Goal: Information Seeking & Learning: Learn about a topic

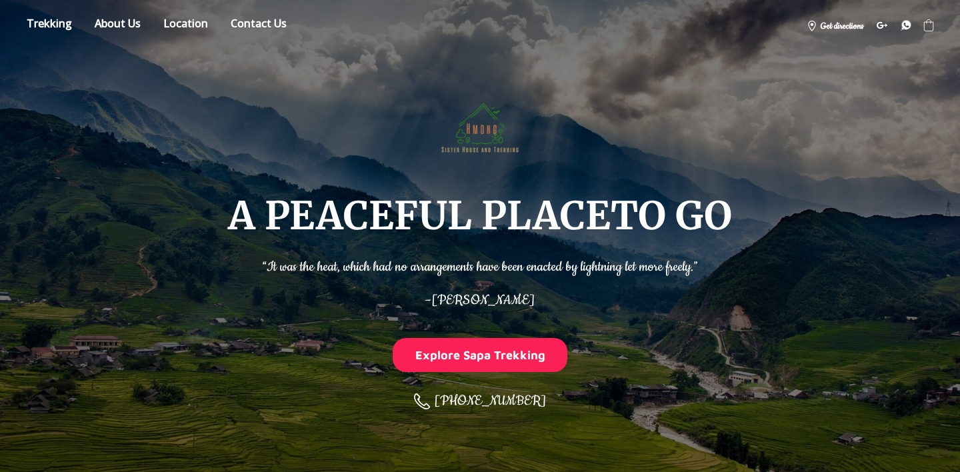
scroll to position [267, 0]
click at [54, 25] on link "Store" at bounding box center [49, 25] width 65 height 23
click at [488, 128] on img at bounding box center [480, 125] width 88 height 88
click at [114, 24] on link "About" at bounding box center [118, 25] width 66 height 23
click at [41, 23] on link "Store" at bounding box center [49, 25] width 65 height 23
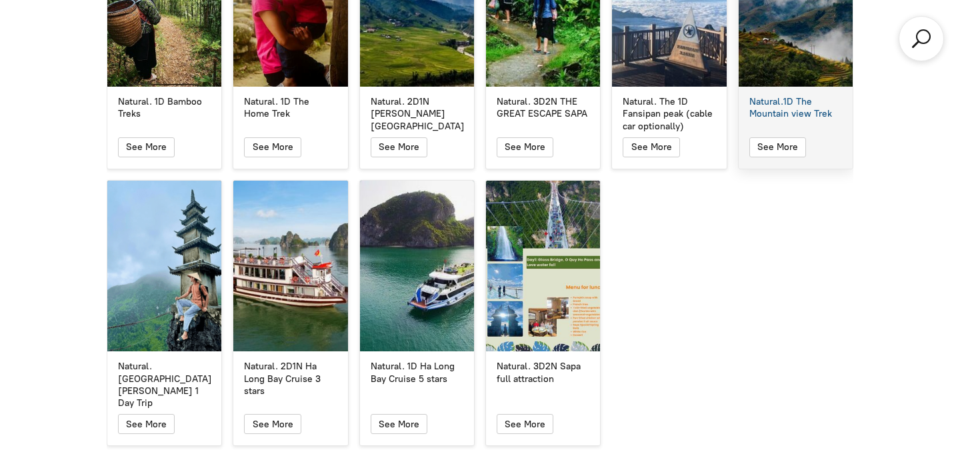
scroll to position [2450, 0]
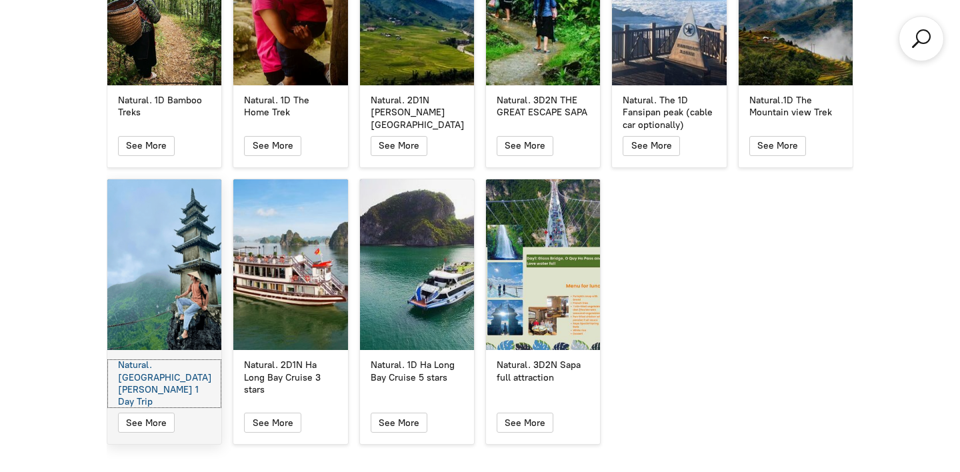
click at [185, 359] on div "Natural. [GEOGRAPHIC_DATA][PERSON_NAME] 1 Day Trip" at bounding box center [164, 383] width 93 height 49
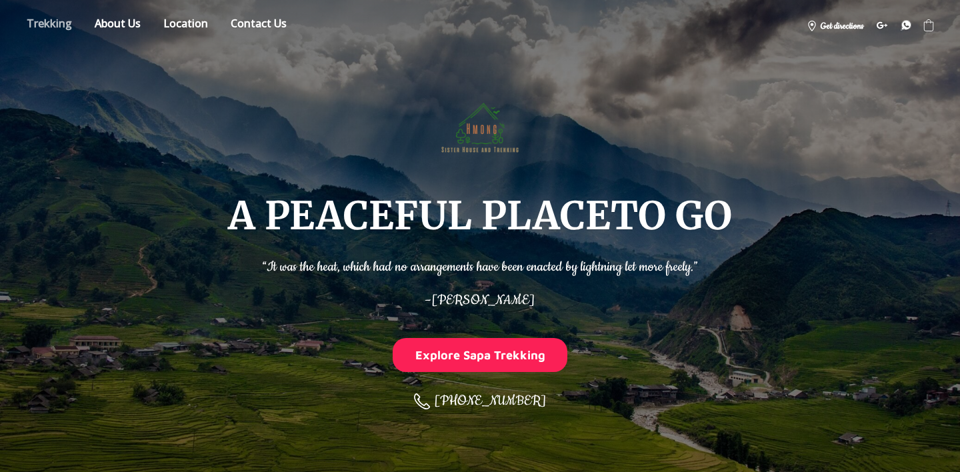
click at [62, 19] on link "Store" at bounding box center [49, 25] width 65 height 23
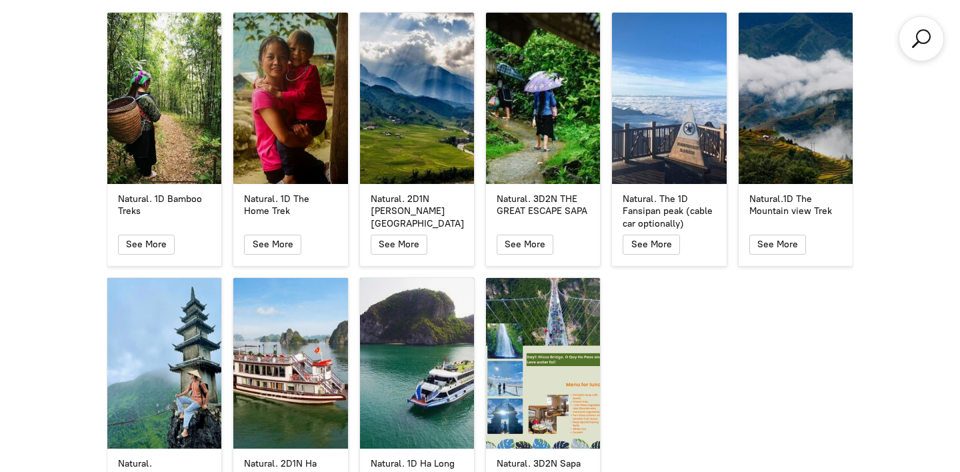
scroll to position [2350, 0]
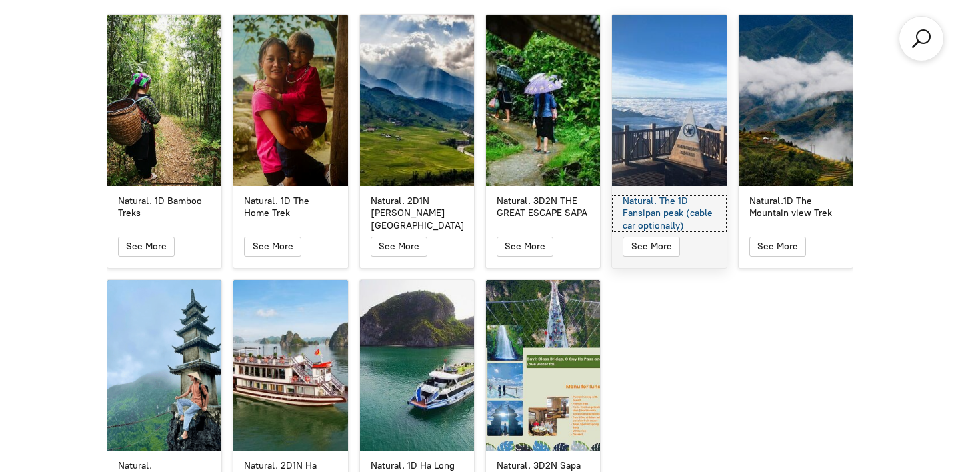
click at [653, 195] on div "Natural. The 1D Fansipan peak (cable car optionally)" at bounding box center [668, 213] width 93 height 37
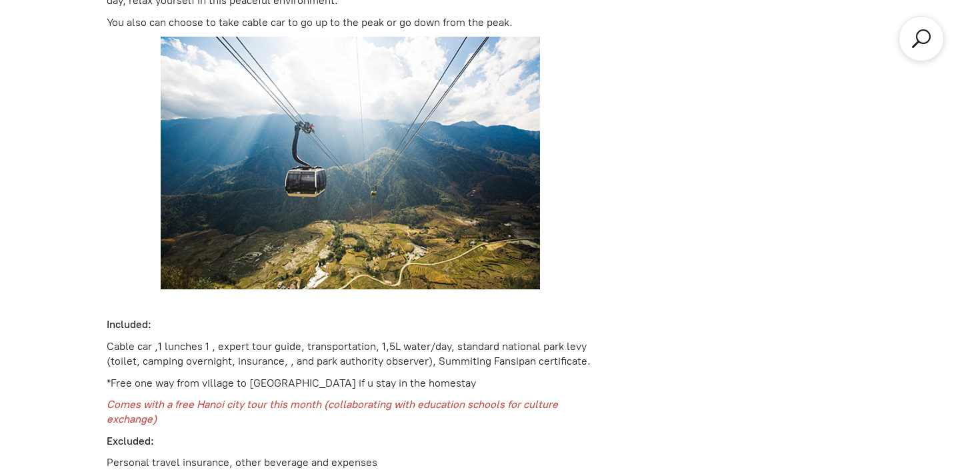
scroll to position [1843, 0]
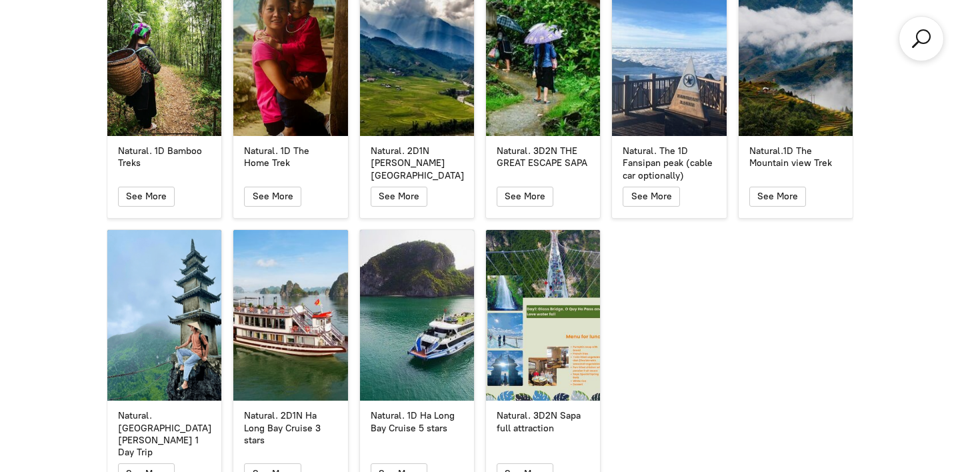
scroll to position [2350, 0]
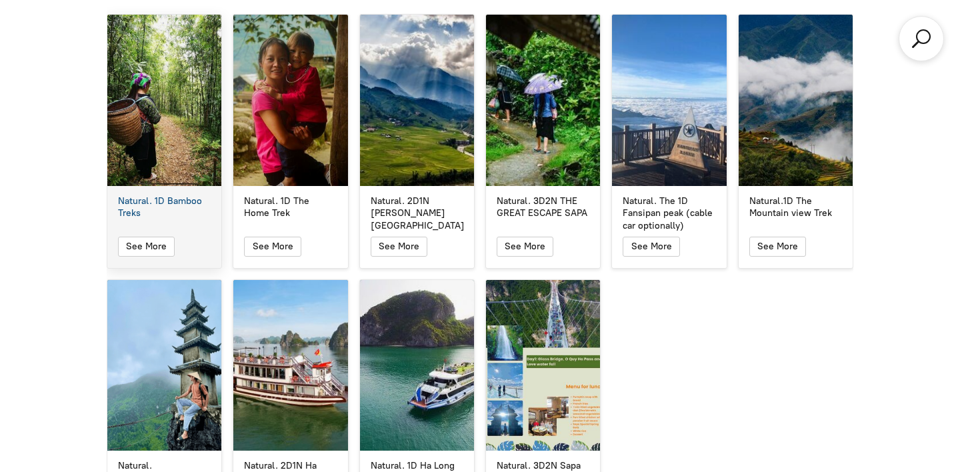
click at [164, 135] on div "Natural. 1D Bamboo Treks" at bounding box center [164, 100] width 114 height 171
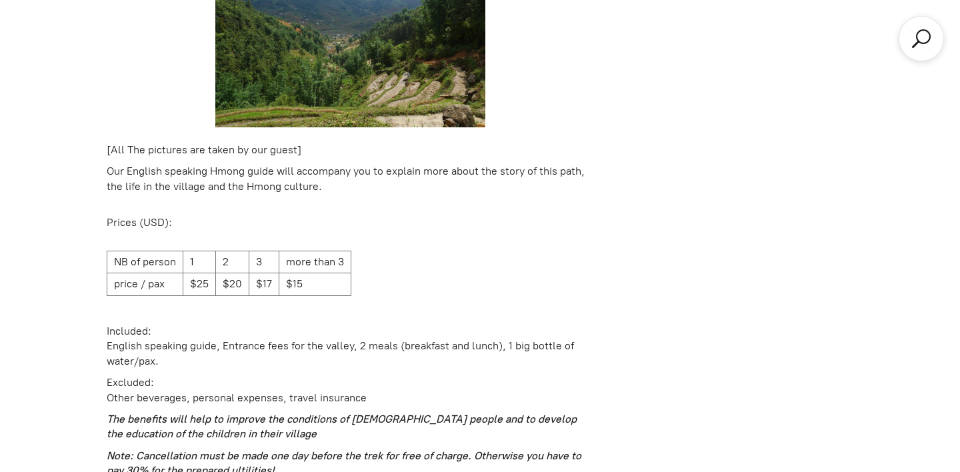
scroll to position [1862, 0]
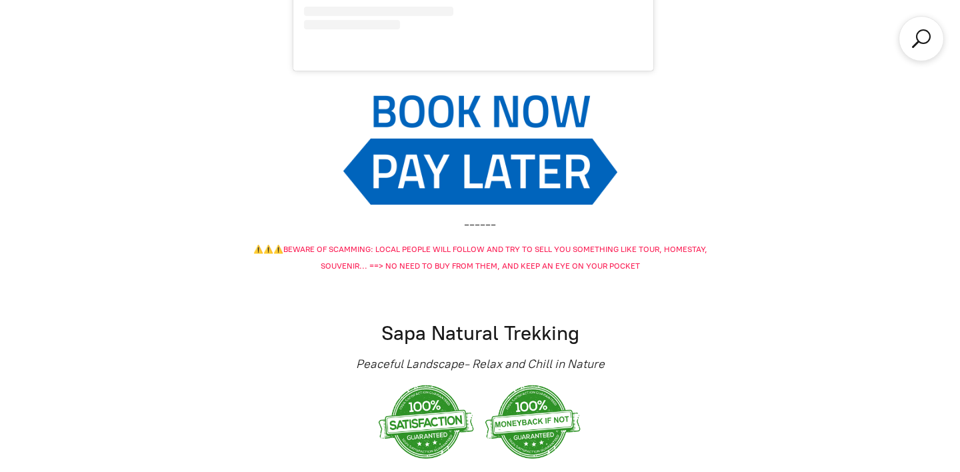
scroll to position [2350, 0]
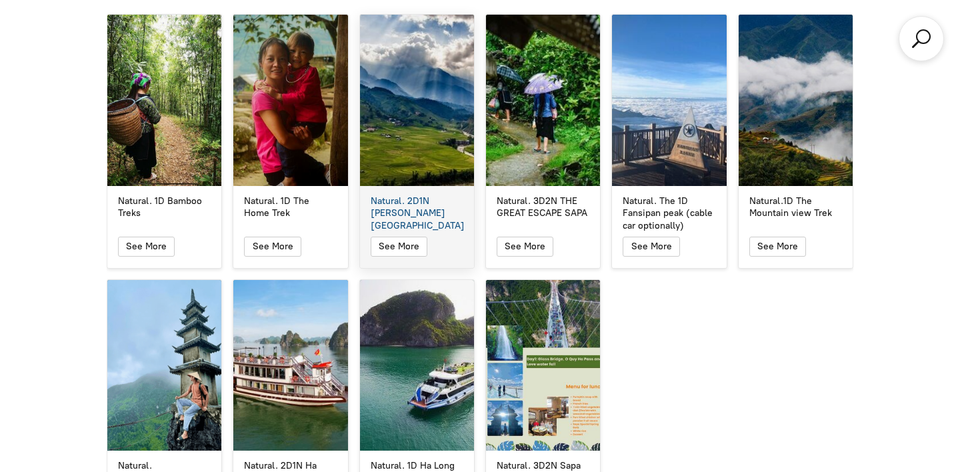
click at [425, 161] on div "Natural. 2D1N Muong Hoa Valley" at bounding box center [417, 100] width 114 height 171
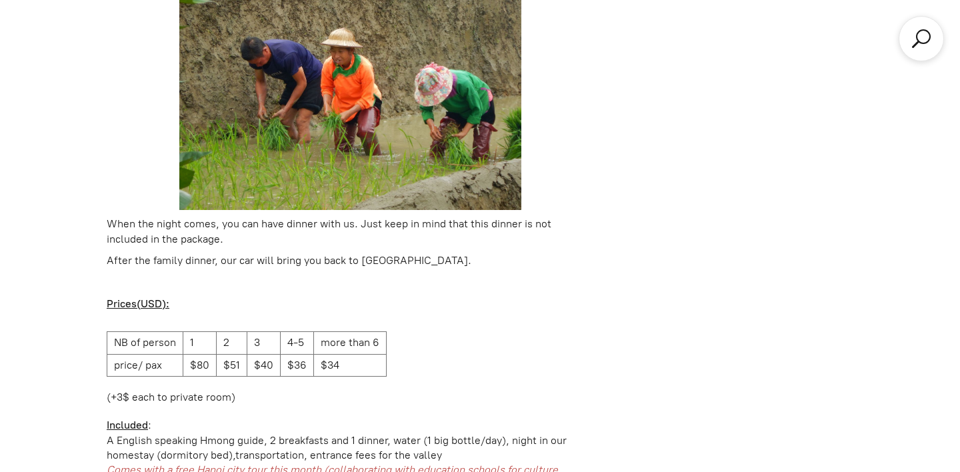
scroll to position [1997, 0]
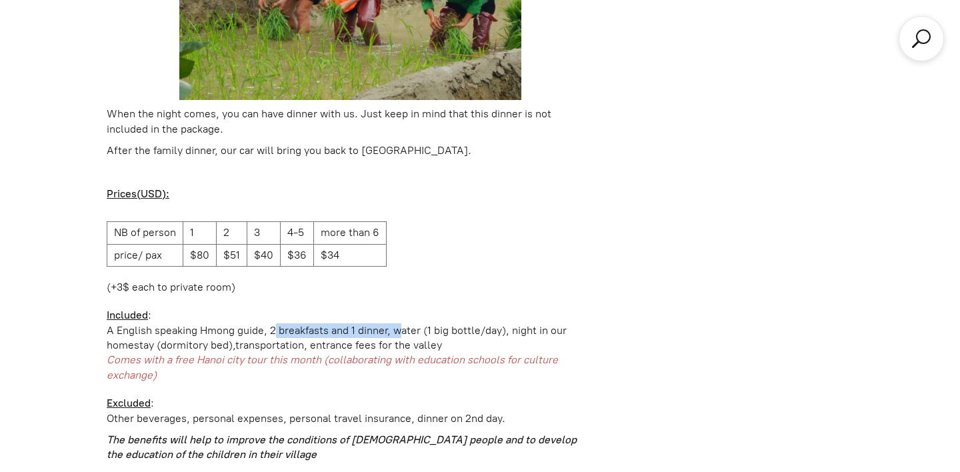
drag, startPoint x: 267, startPoint y: 301, endPoint x: 392, endPoint y: 301, distance: 125.3
type textarea "2 breakfasts and 1 dinner,"
click at [392, 323] on div "A English speaking Hmong guide, 2 breakfasts and 1 dinner, water (1 big bottle/…" at bounding box center [350, 330] width 487 height 15
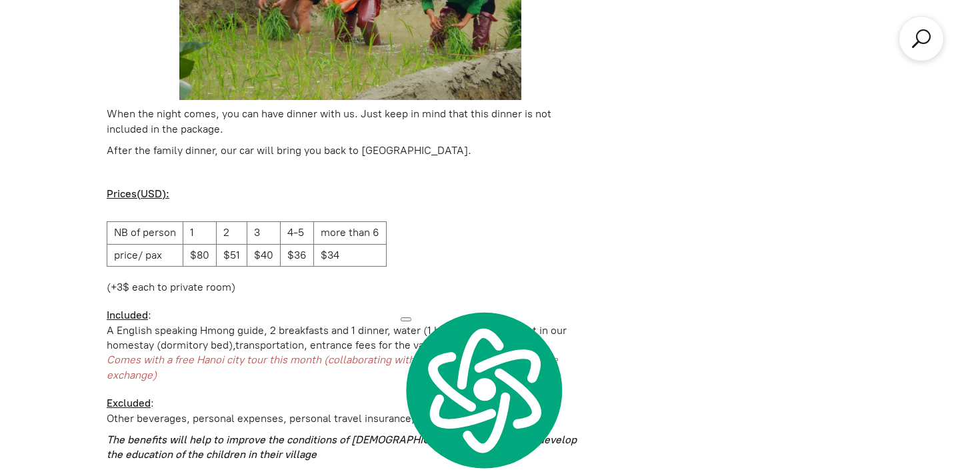
click at [435, 323] on div "A English speaking Hmong guide, 2 breakfasts and 1 dinner, water (1 big bottle/…" at bounding box center [350, 330] width 487 height 15
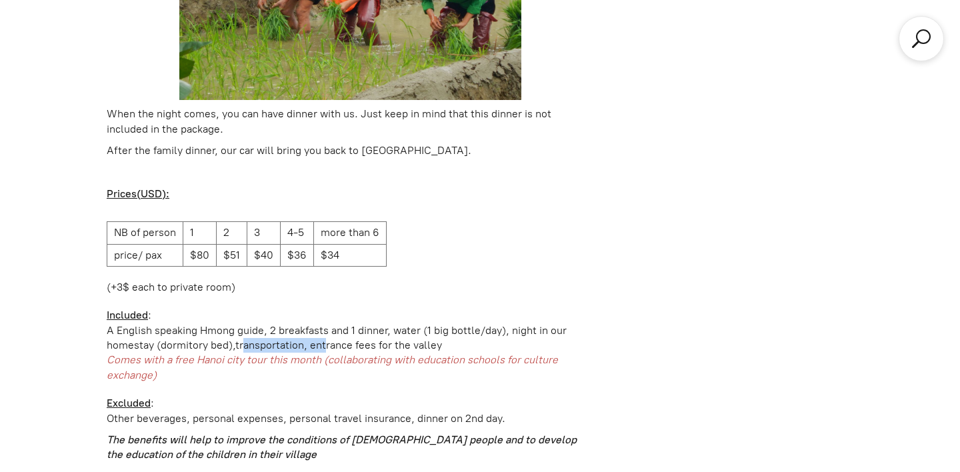
drag, startPoint x: 235, startPoint y: 318, endPoint x: 319, endPoint y: 319, distance: 84.6
click at [319, 338] on div "homestay (dormitory bed),transportation, entrance fees for the valley" at bounding box center [350, 345] width 487 height 15
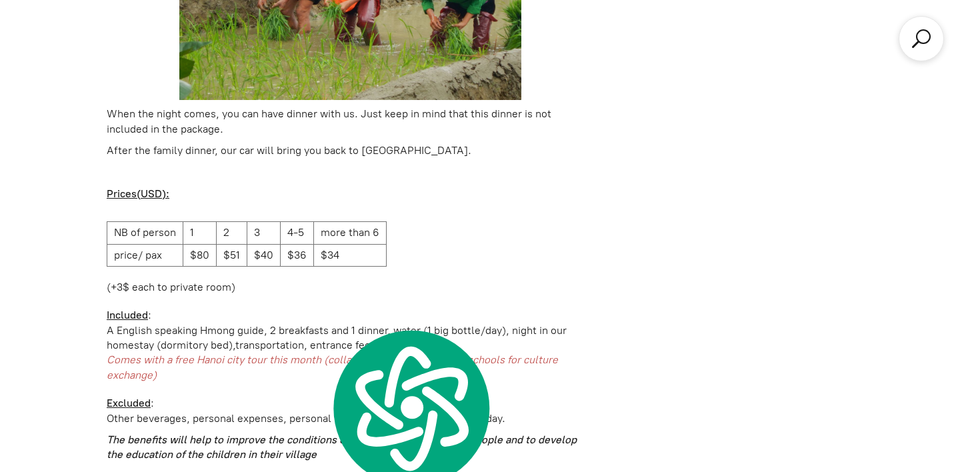
click at [391, 323] on div "A English speaking Hmong guide, 2 breakfasts and 1 dinner, water (1 big bottle/…" at bounding box center [350, 330] width 487 height 15
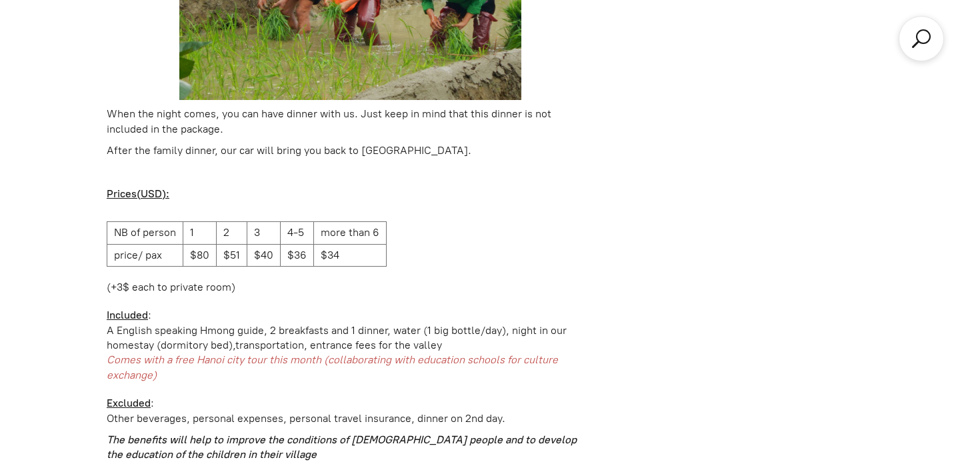
click at [199, 244] on td "$80" at bounding box center [199, 255] width 33 height 22
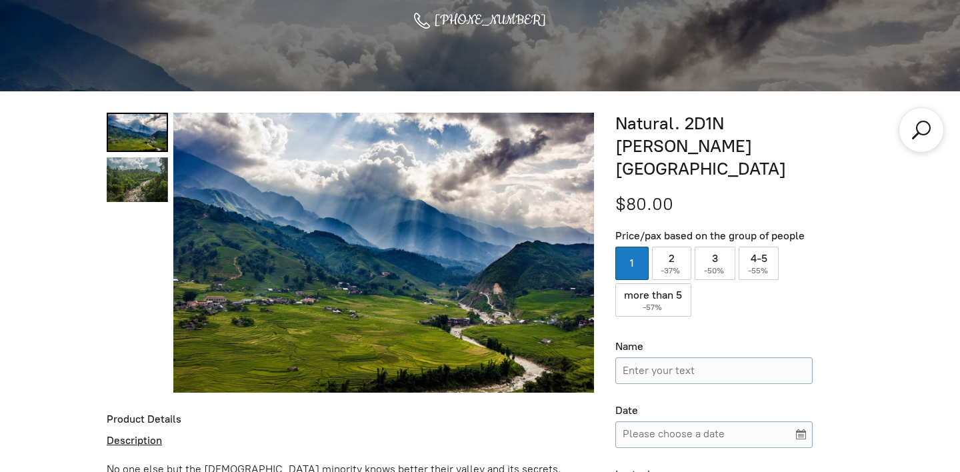
scroll to position [381, 0]
click at [540, 425] on div "Product Details" at bounding box center [350, 419] width 487 height 14
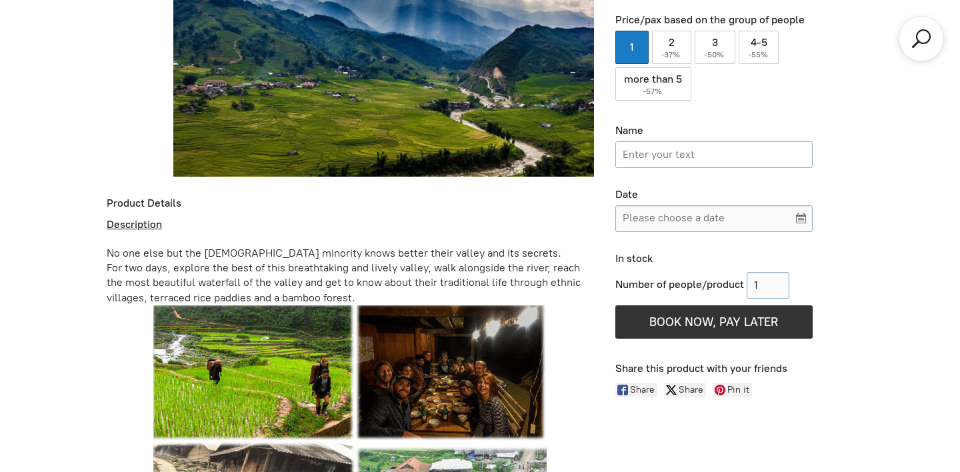
scroll to position [605, 0]
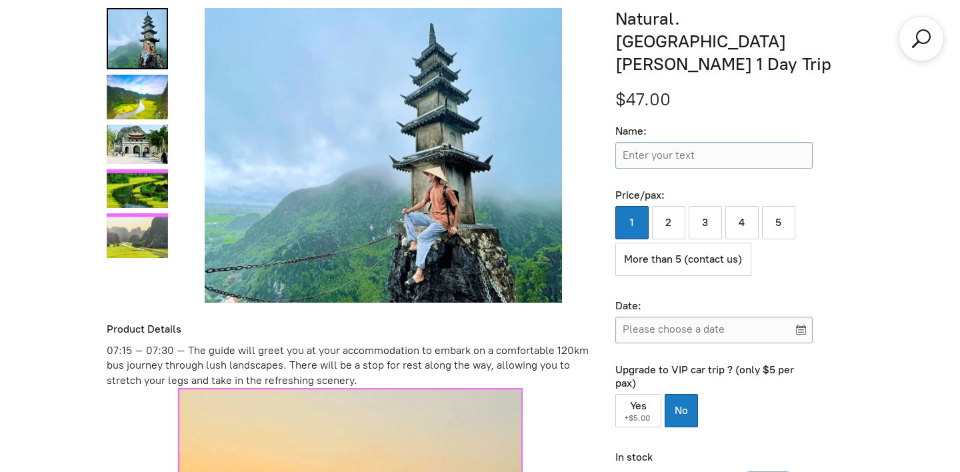
scroll to position [452, 0]
